Goal: Information Seeking & Learning: Learn about a topic

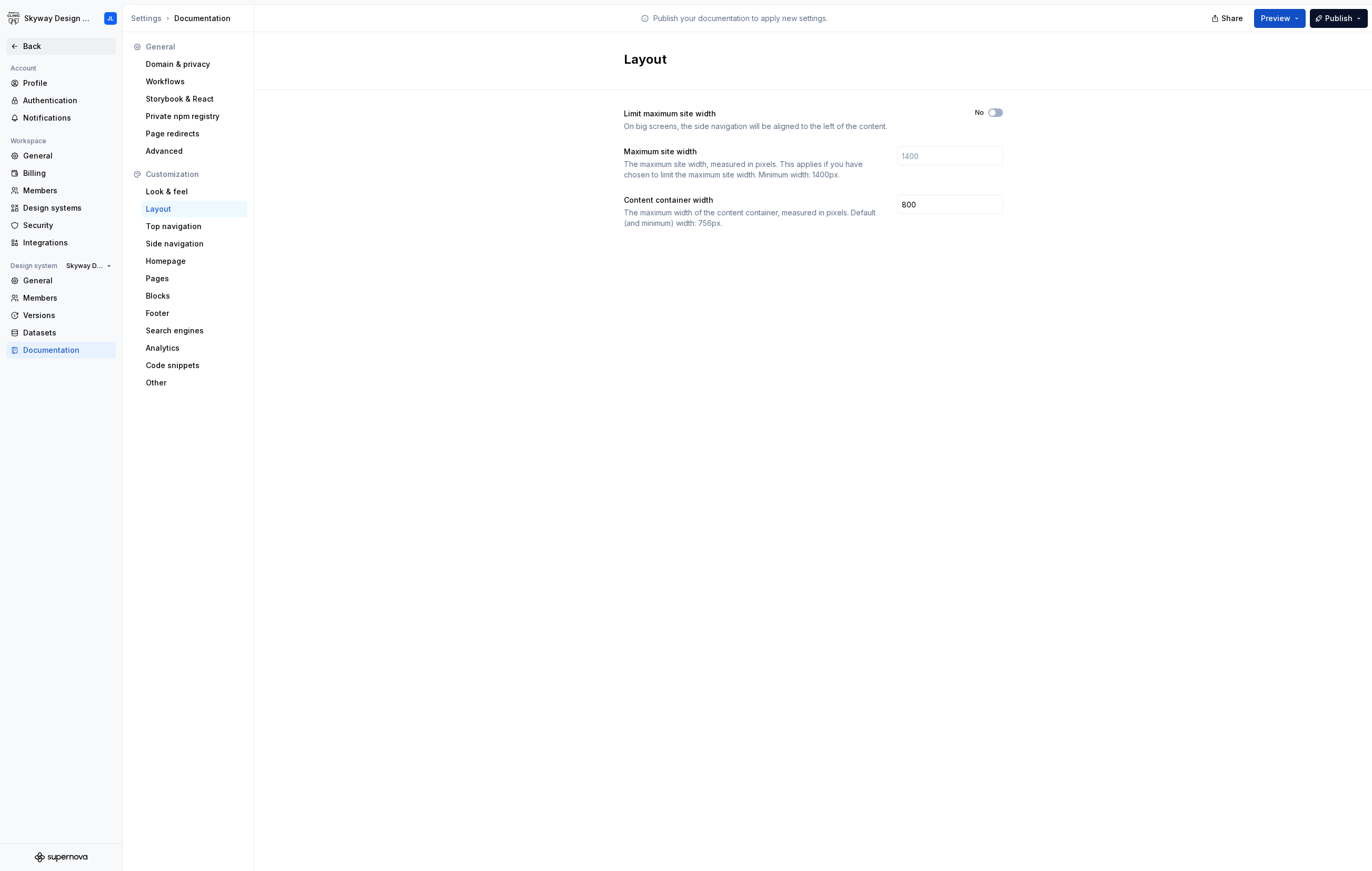
click at [36, 45] on div "Back" at bounding box center [67, 46] width 88 height 11
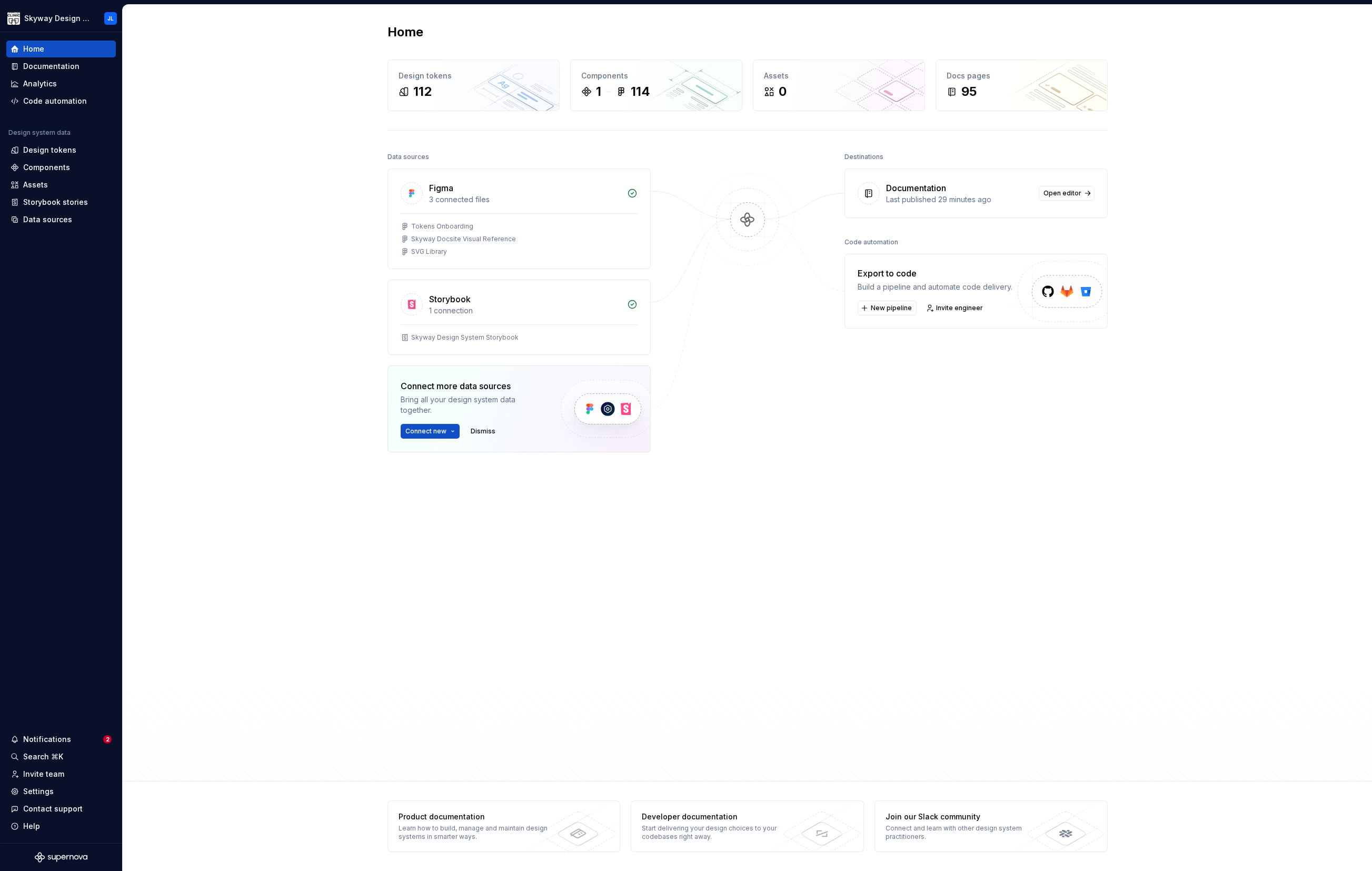
click at [230, 185] on div "Home Design tokens 112 Components 1 114 Assets 0 Docs pages 95 Data sources Fig…" at bounding box center [747, 393] width 1249 height 777
click at [65, 71] on div "Documentation" at bounding box center [51, 66] width 56 height 11
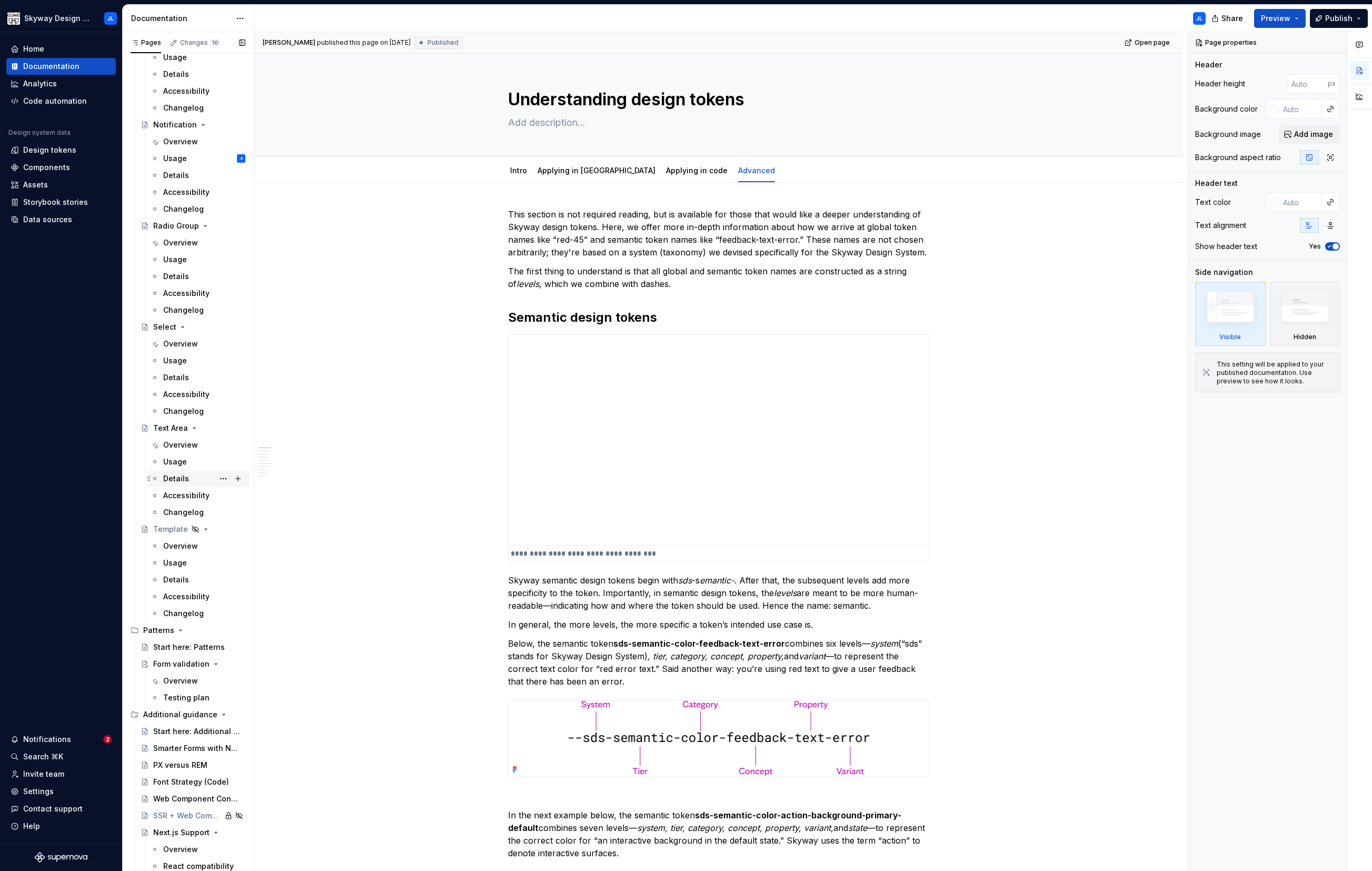
scroll to position [1021, 0]
click at [178, 361] on div "Overview" at bounding box center [180, 361] width 35 height 11
drag, startPoint x: 175, startPoint y: 358, endPoint x: 184, endPoint y: 360, distance: 9.2
click at [175, 358] on div "Overview" at bounding box center [180, 361] width 35 height 11
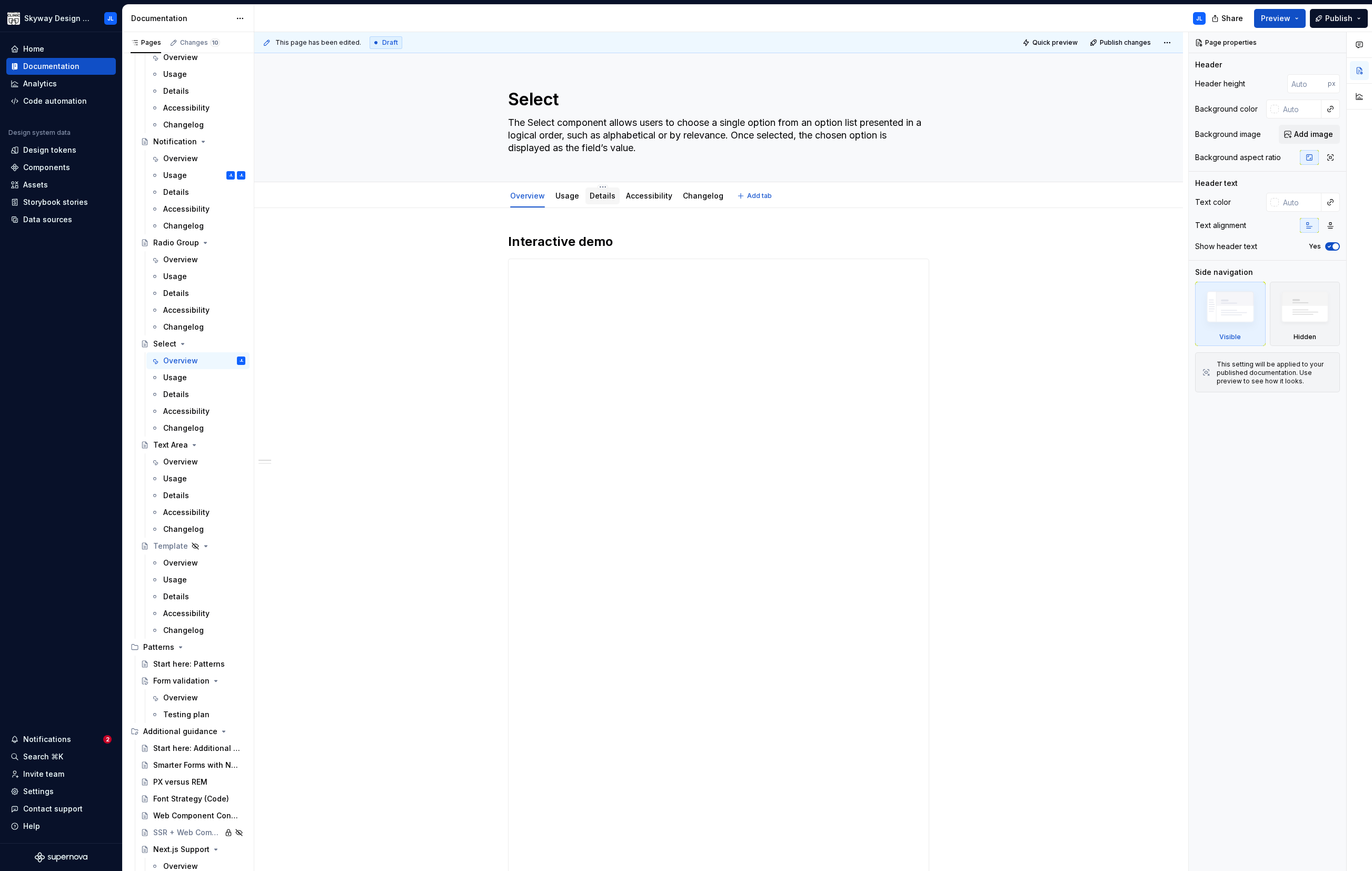
click at [602, 198] on link "Details" at bounding box center [602, 196] width 26 height 9
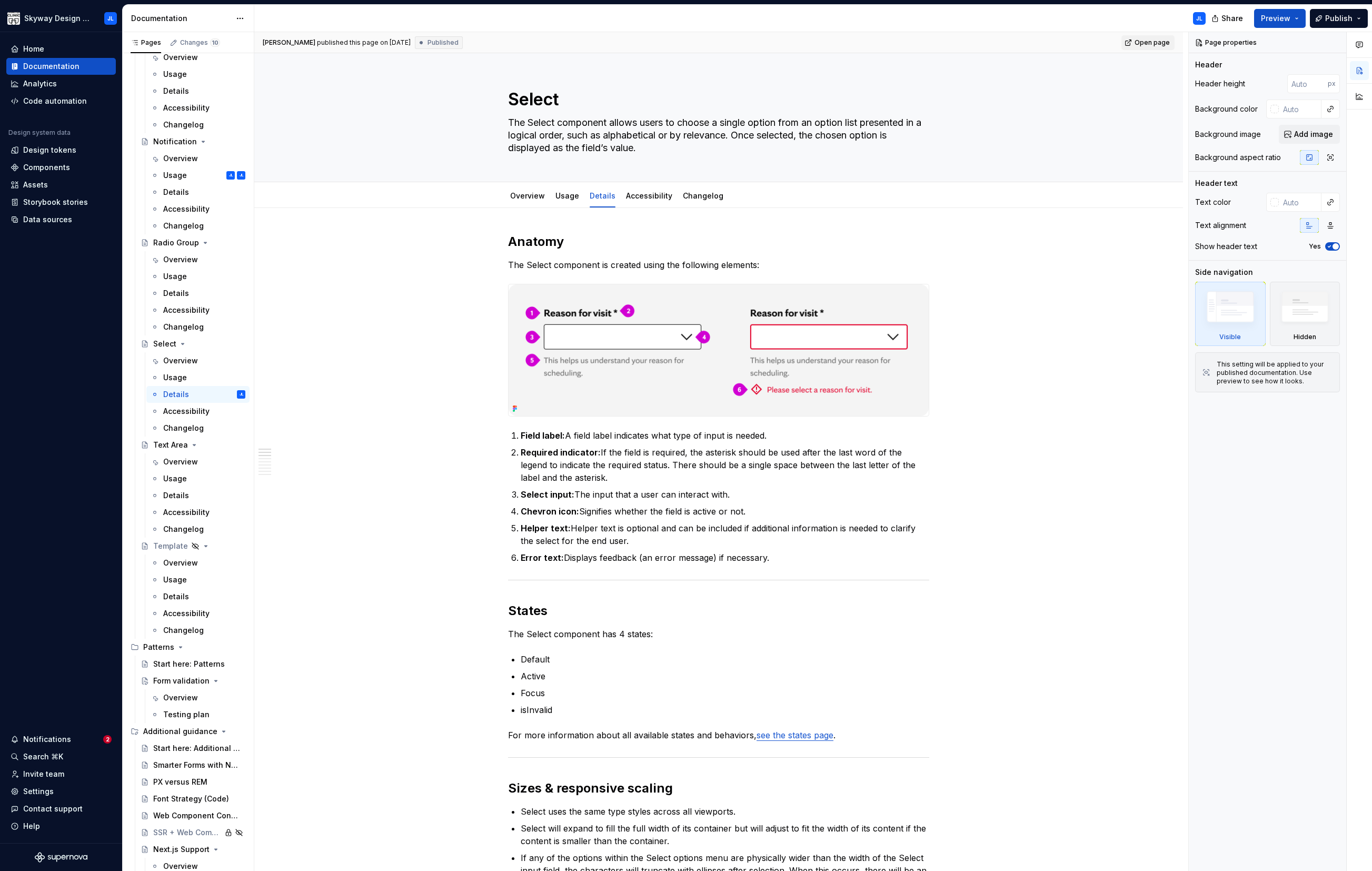
click at [1157, 42] on span "Open page" at bounding box center [1152, 43] width 36 height 8
type textarea "*"
